Goal: Information Seeking & Learning: Check status

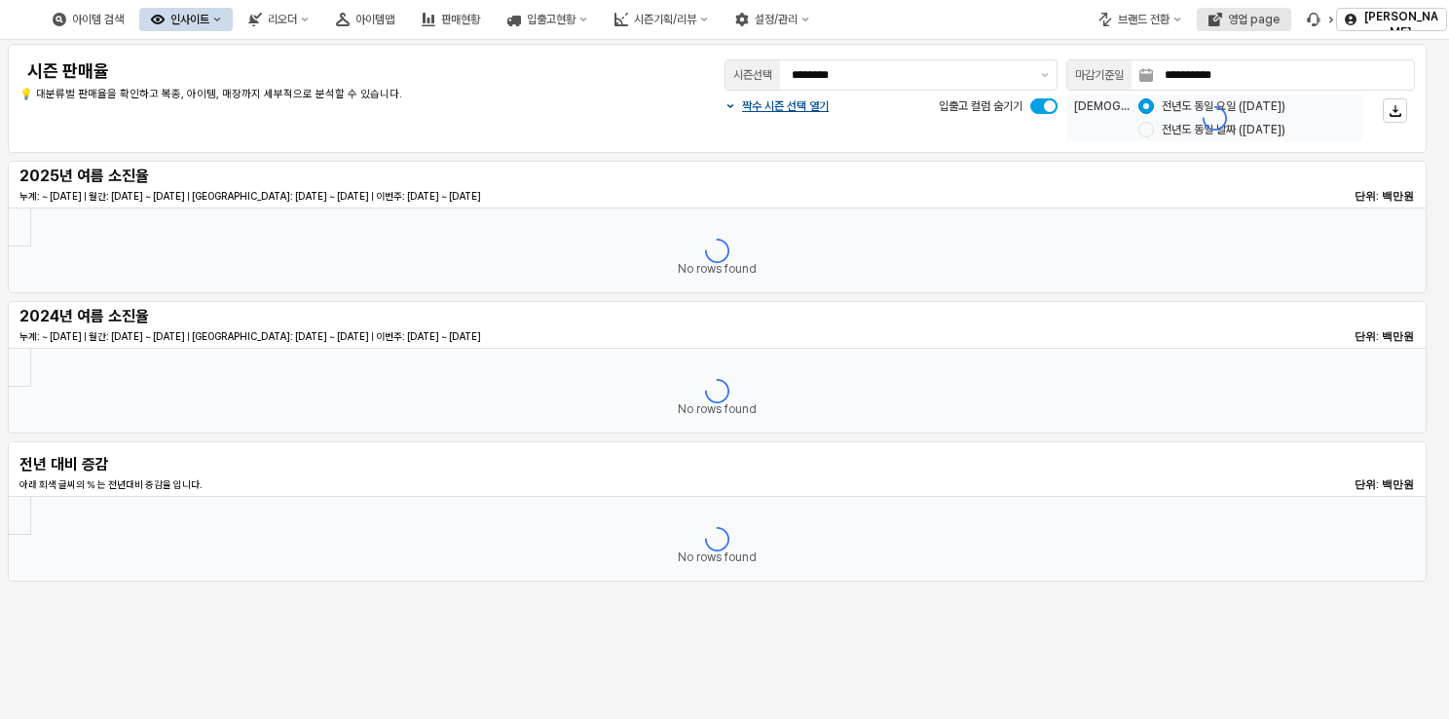
click at [1248, 26] on button "영업 page" at bounding box center [1244, 19] width 94 height 23
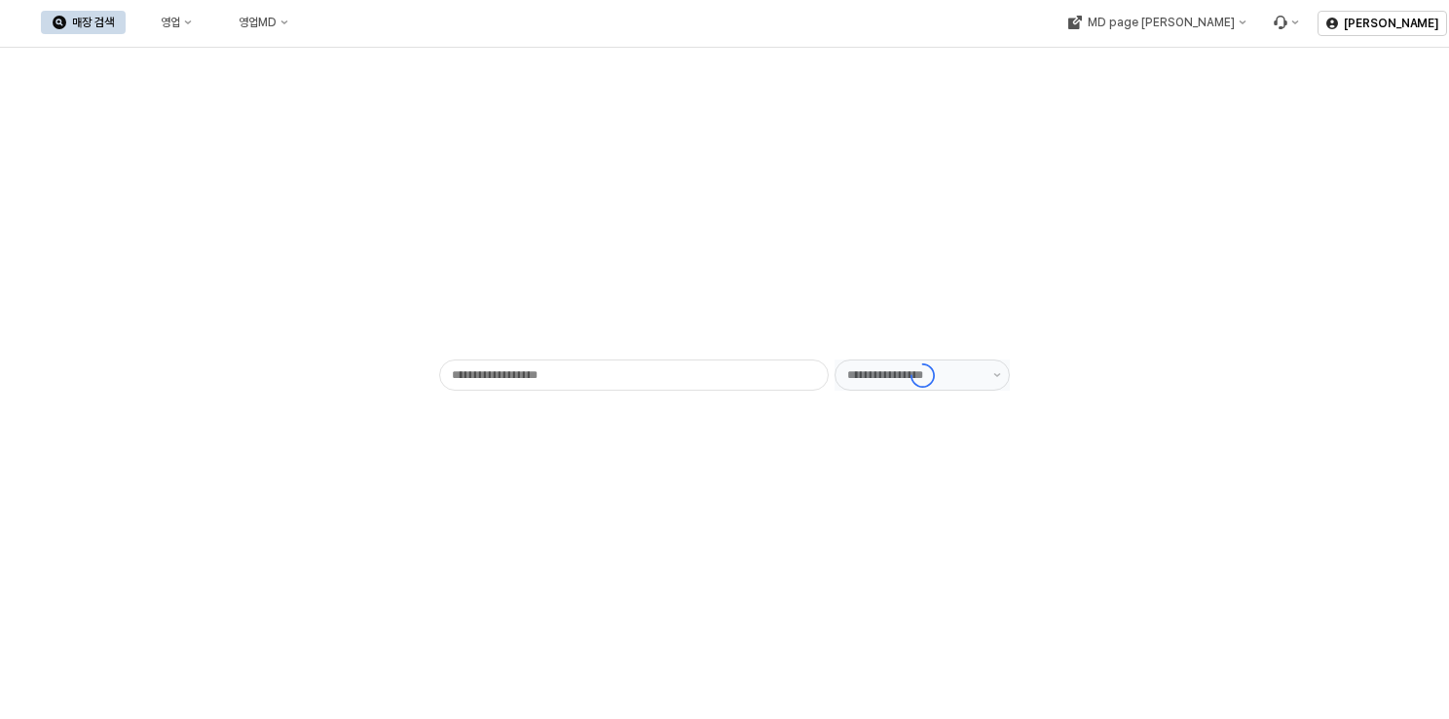
type input "******"
drag, startPoint x: 947, startPoint y: 136, endPoint x: 870, endPoint y: 130, distance: 77.2
click at [947, 136] on div "- ******" at bounding box center [725, 231] width 1426 height 351
click at [192, 23] on icon "영업" at bounding box center [188, 23] width 8 height 8
click at [373, 56] on div "목표매출 달성현황" at bounding box center [383, 59] width 103 height 16
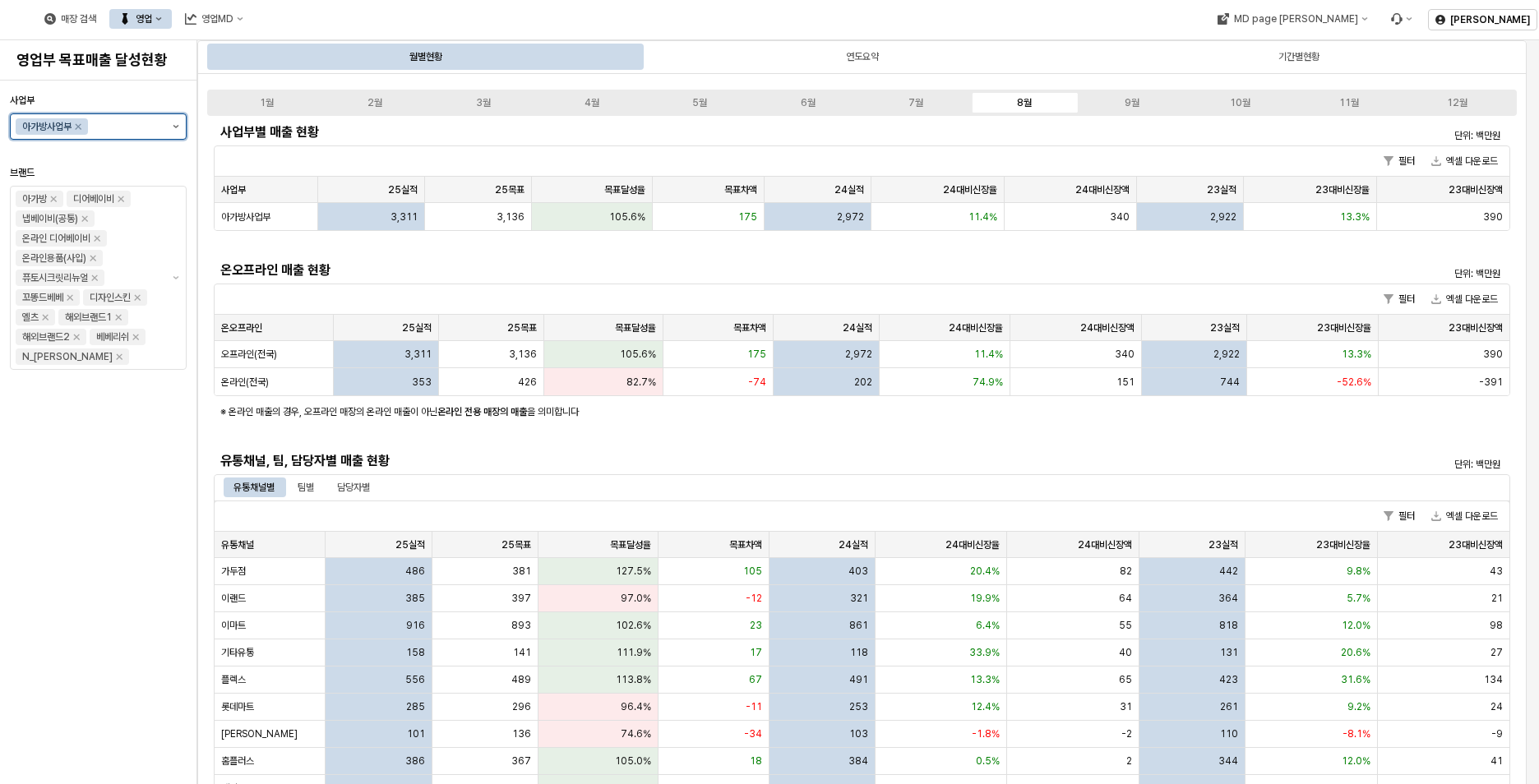
click at [175, 129] on button "제안 사항 표시" at bounding box center [176, 126] width 19 height 24
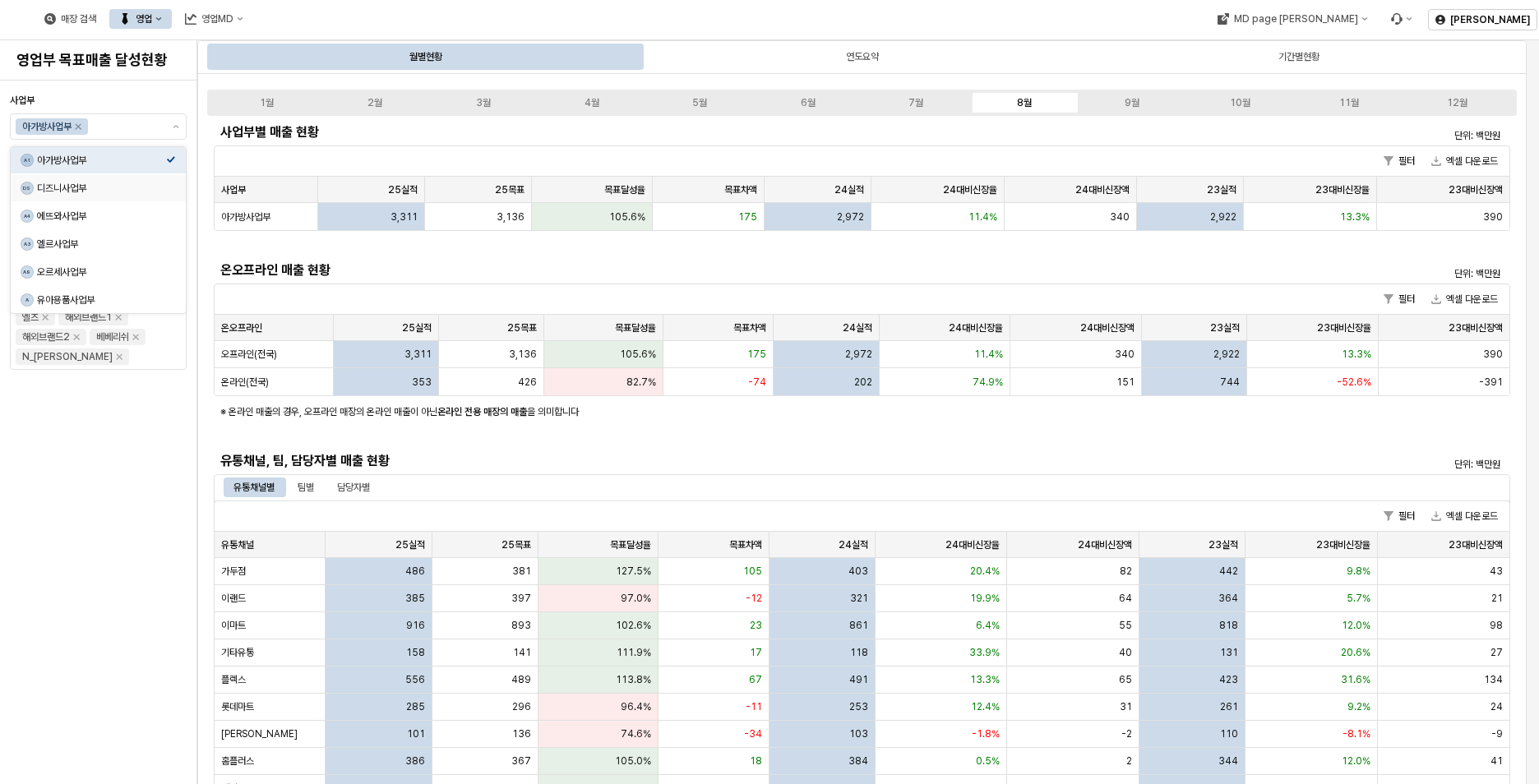
click at [135, 606] on div "사업부 아가방사업부 브랜드 아가방 디어베이비 냅베이비(공통) 온라인 디어베이비 온라인용품(사입) 퓨토시크릿리뉴얼 꼬똥드베베 디자인스킨 엘츠 해…" at bounding box center [98, 432] width 176 height 690
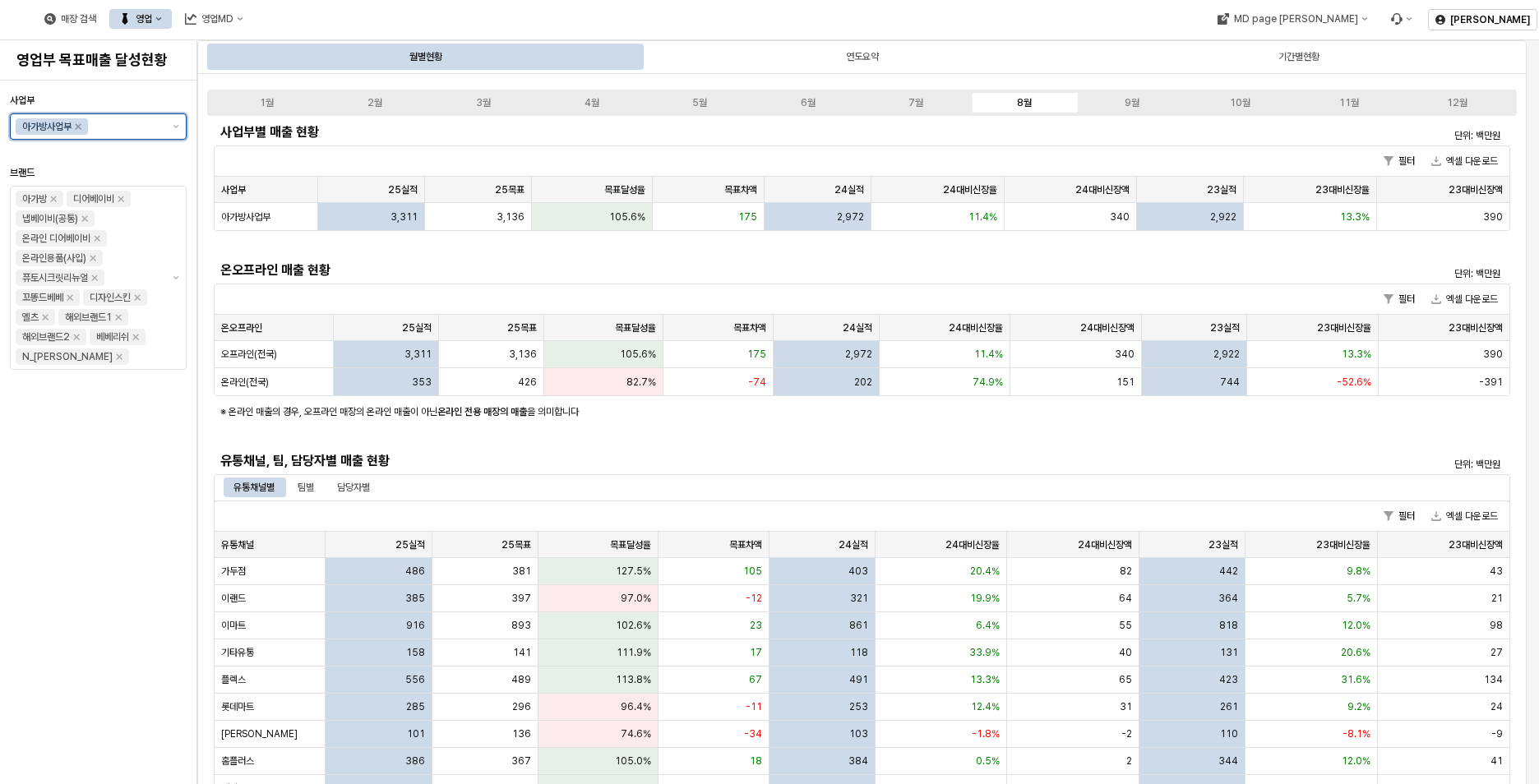
click at [156, 133] on input "사업부" at bounding box center [126, 126] width 70 height 16
click at [127, 185] on div "디즈니사업부" at bounding box center [101, 188] width 129 height 14
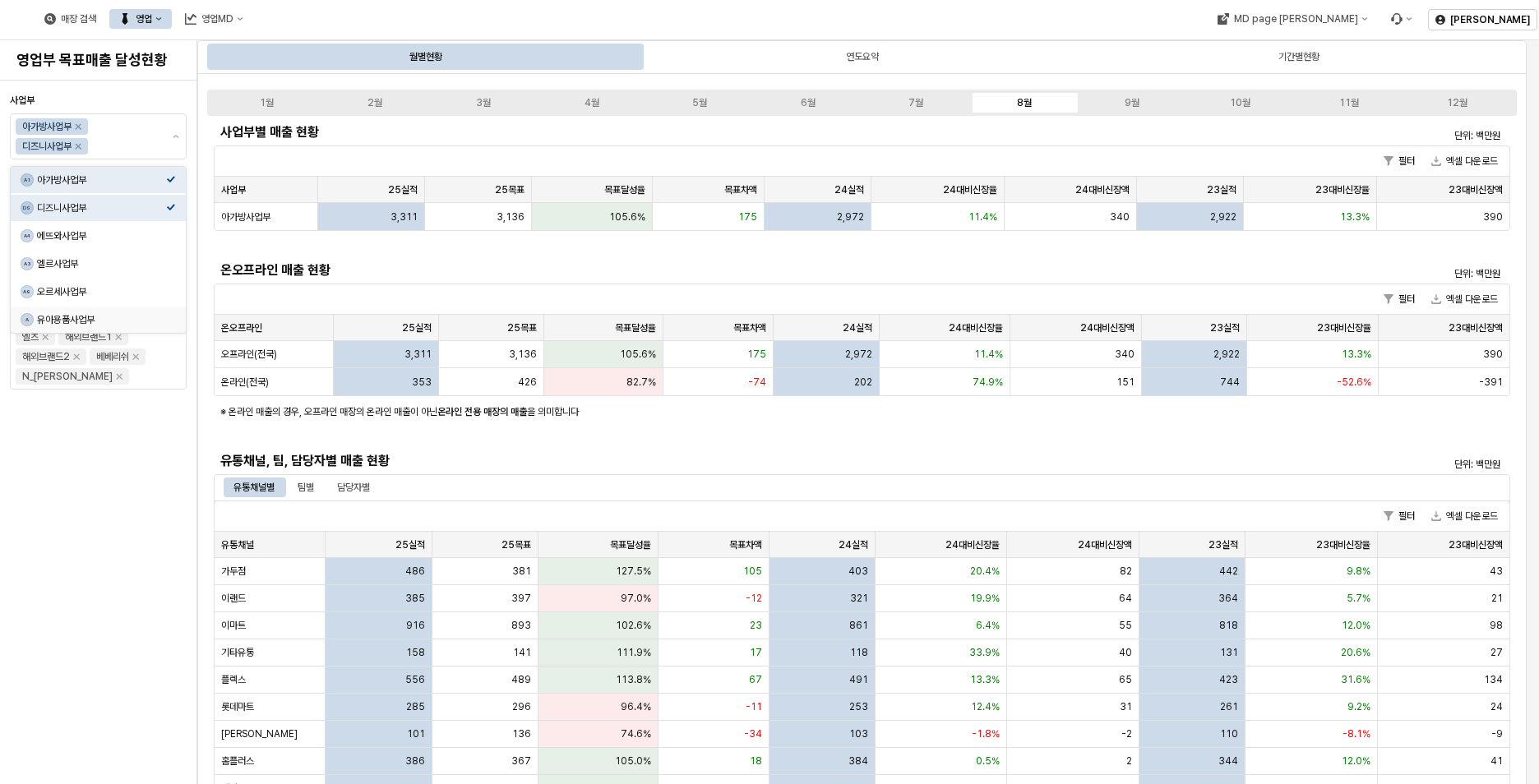
click at [123, 543] on div "사업부 아가방사업부 디즈니사업부 브랜드 아가방 디어베이비 냅베이비(공통) 온라인 디어베이비 온라인용품(사입) 퓨토시크릿리뉴얼 꼬똥드베베 디자인…" at bounding box center [98, 432] width 176 height 690
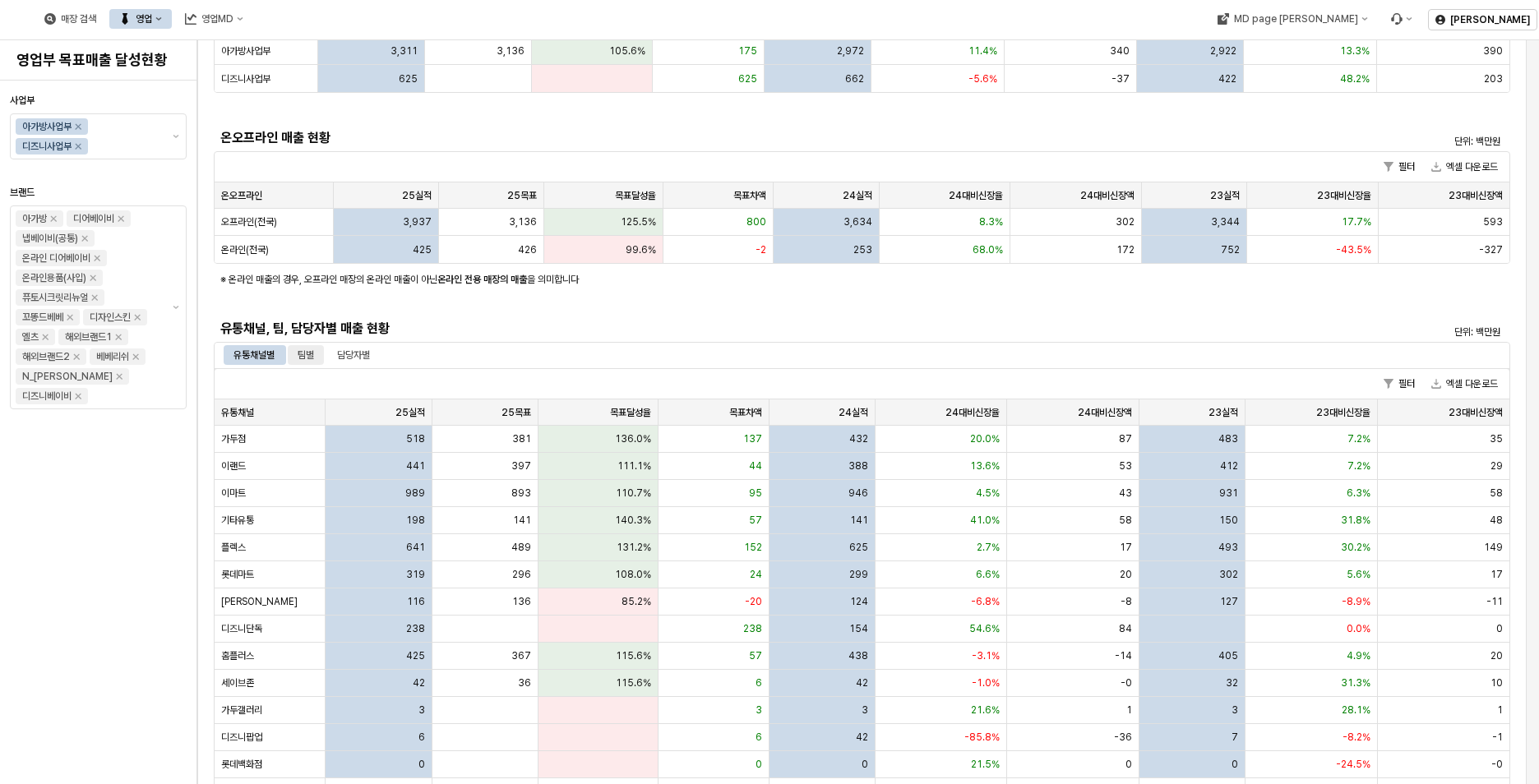
scroll to position [165, 0]
click at [79, 146] on icon "Remove 디즈니사업부" at bounding box center [79, 147] width 14 height 14
click at [135, 507] on div "사업부 아가방사업부 브랜드 아가방 디어베이비 냅베이비(공통) 온라인 디어베이비 온라인용품(사입) 퓨토시크릿리뉴얼 꼬똥드베베 디자인스킨 엘츠 해…" at bounding box center [98, 432] width 176 height 690
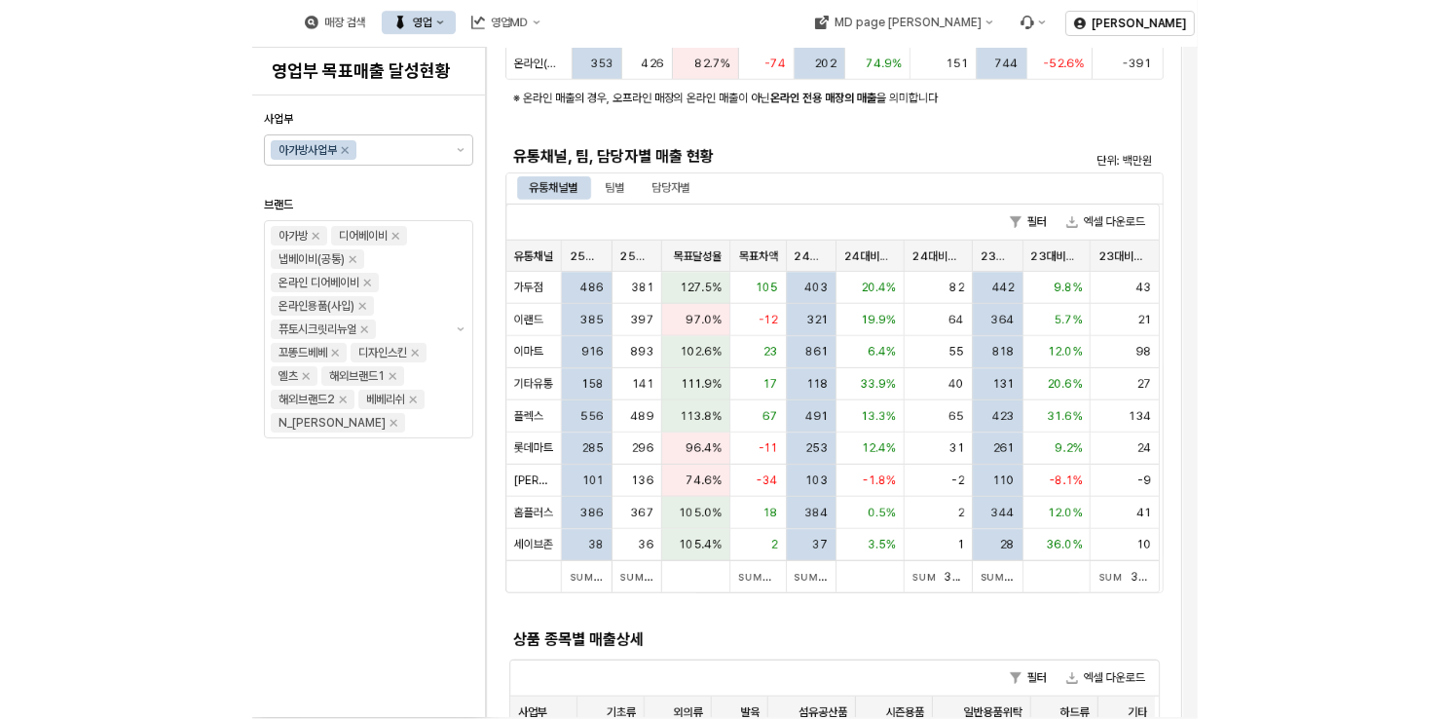
scroll to position [390, 0]
